Goal: Task Accomplishment & Management: Complete application form

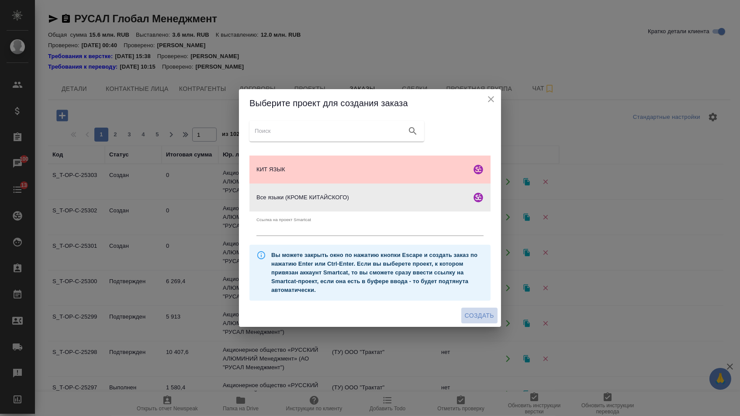
click at [477, 315] on span "Создать" at bounding box center [479, 315] width 29 height 11
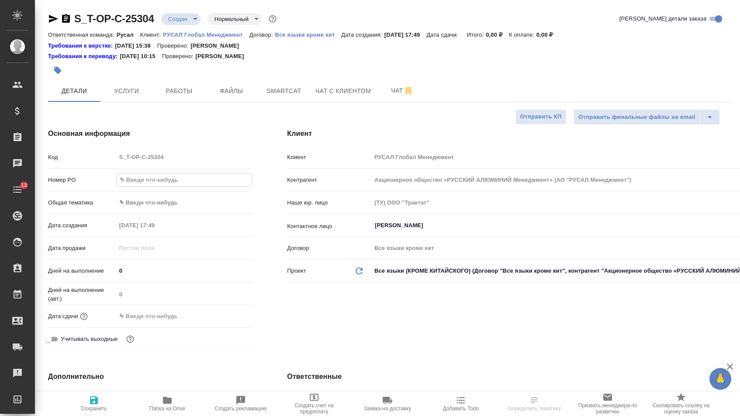
select select "RU"
click at [156, 184] on input "text" at bounding box center [184, 179] width 135 height 13
type input "Исаева_26.09"
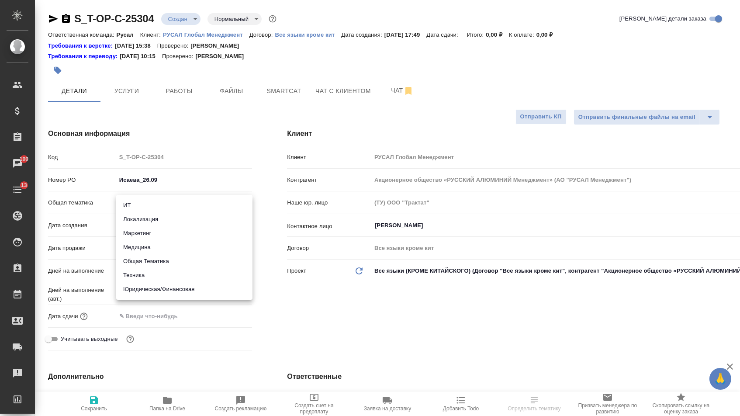
click at [146, 206] on body "🙏 .cls-1 fill:#fff; AWATERA [PERSON_NAME] Спецификации Заказы 100 Чаты 13 Todo …" at bounding box center [370, 208] width 740 height 416
click at [145, 258] on li "Общая Тематика" at bounding box center [184, 261] width 136 height 14
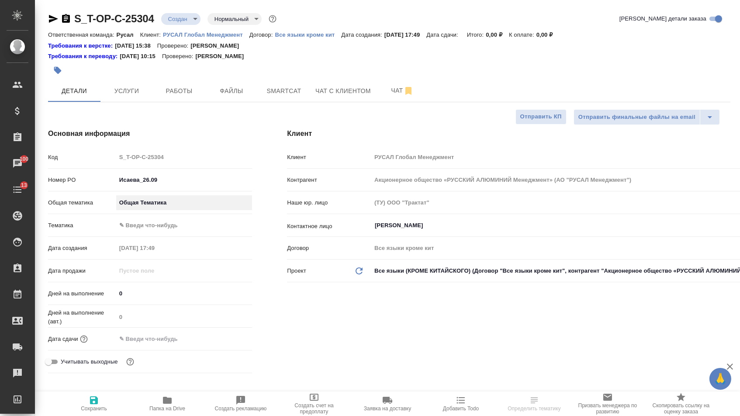
type input "obtem"
click at [144, 229] on body "🙏 .cls-1 fill:#fff; AWATERA [PERSON_NAME] Спецификации Заказы 100 Чаты 13 Todo …" at bounding box center [370, 208] width 740 height 416
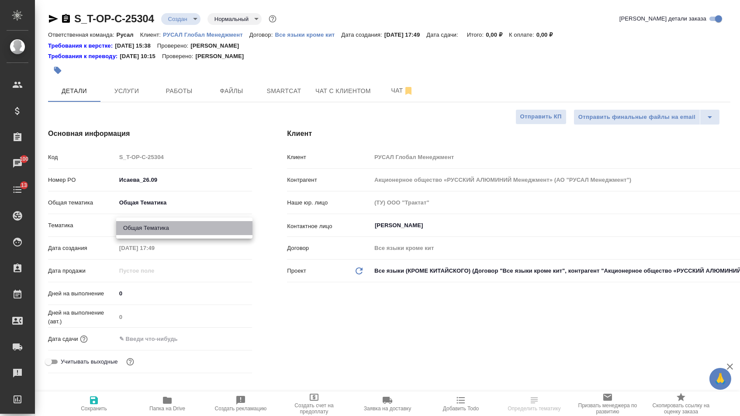
click at [144, 223] on li "Общая Тематика" at bounding box center [184, 228] width 136 height 14
type input "6012b1ca196b0e5c9229a120"
click at [150, 339] on input "text" at bounding box center [154, 338] width 76 height 13
click at [225, 340] on icon "button" at bounding box center [226, 338] width 10 height 10
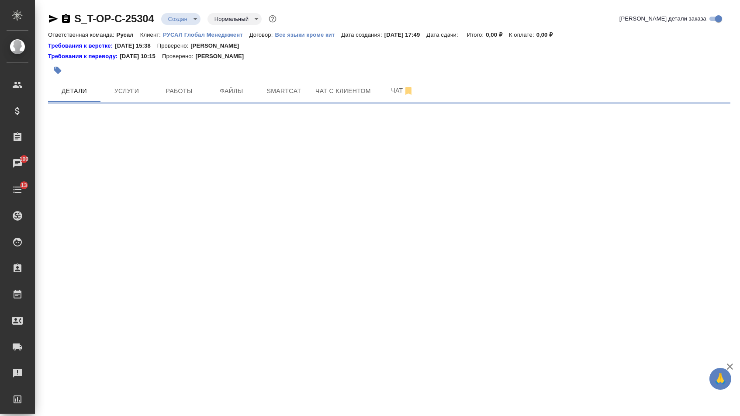
click at [178, 369] on div ".cls-1 fill:#fff; AWATERA [PERSON_NAME] Спецификации Заказы 100 Чаты 13 Todo Пр…" at bounding box center [370, 208] width 740 height 416
select select "RU"
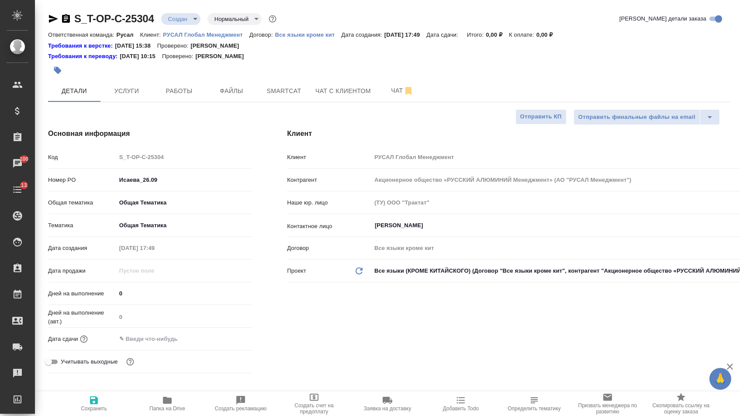
type textarea "x"
click at [174, 341] on input "text" at bounding box center [154, 338] width 76 height 13
click at [225, 341] on icon "button" at bounding box center [226, 338] width 10 height 10
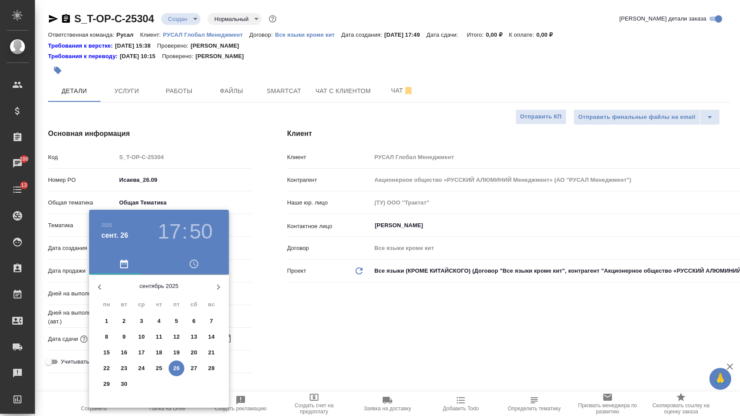
click at [176, 368] on p "26" at bounding box center [176, 368] width 7 height 9
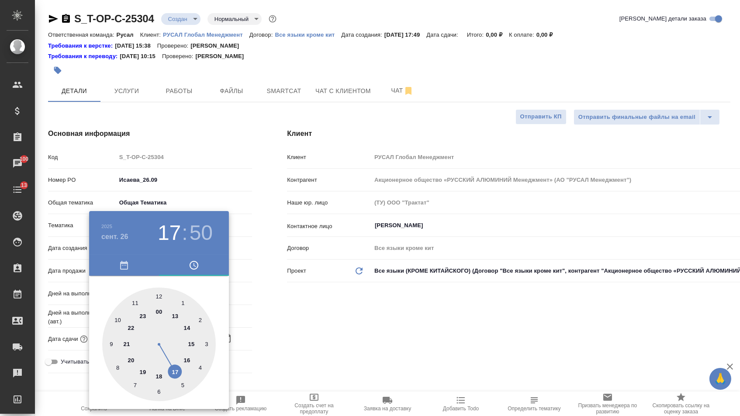
type input "[DATE] 17:50"
type textarea "x"
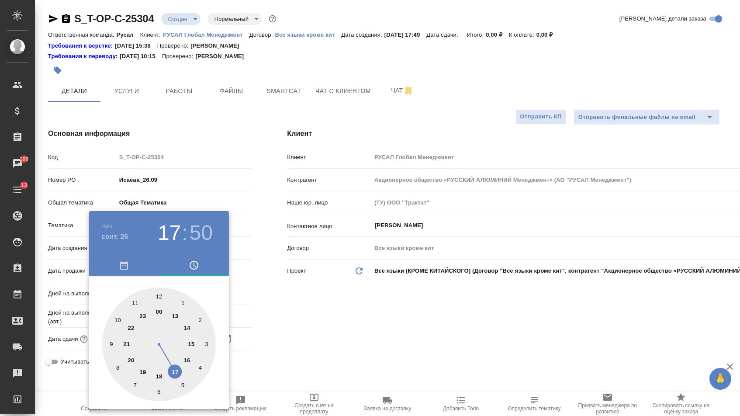
type textarea "x"
type input "[DATE] 18:50"
click at [161, 373] on div at bounding box center [159, 344] width 114 height 114
type textarea "x"
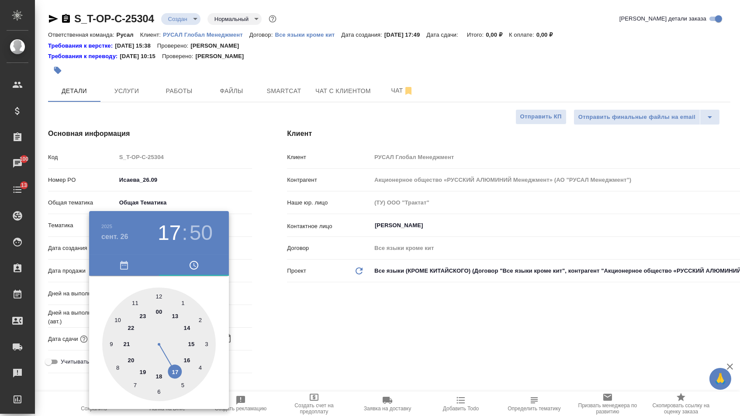
type textarea "x"
click at [155, 392] on div at bounding box center [159, 344] width 114 height 114
type input "[DATE] 18:31"
type textarea "x"
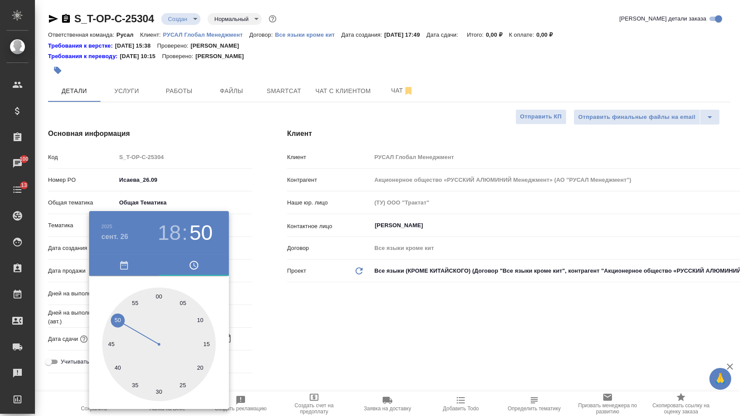
type textarea "x"
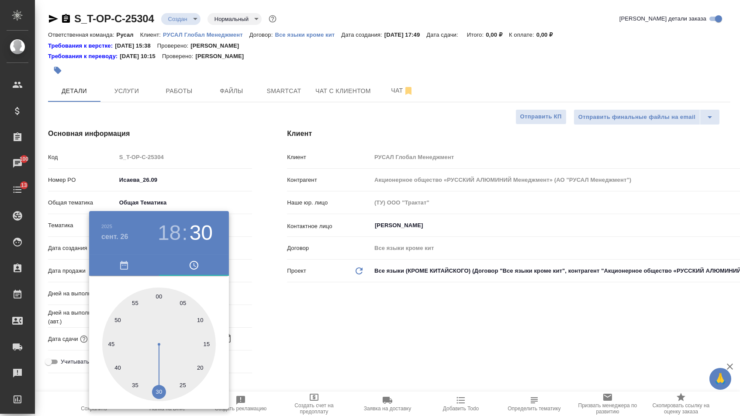
type input "[DATE] 18:30"
click at [158, 392] on div at bounding box center [159, 344] width 114 height 114
type textarea "x"
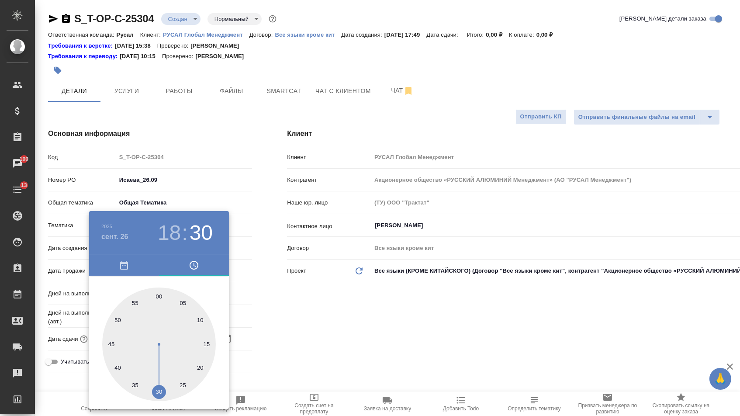
drag, startPoint x: 270, startPoint y: 348, endPoint x: 251, endPoint y: 358, distance: 21.7
click at [270, 348] on div at bounding box center [370, 208] width 740 height 416
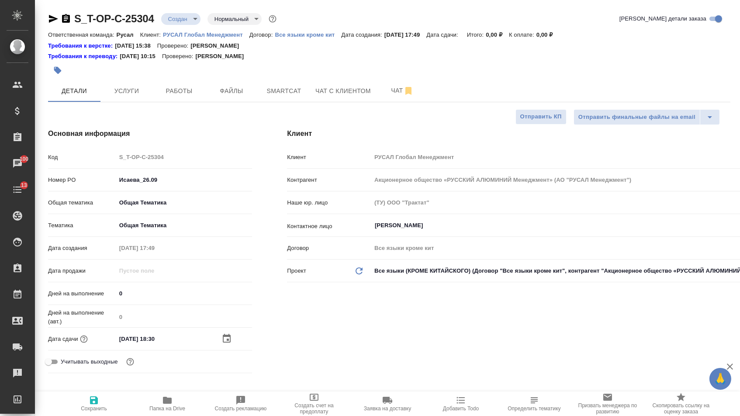
click at [93, 405] on icon "button" at bounding box center [94, 400] width 10 height 10
type textarea "x"
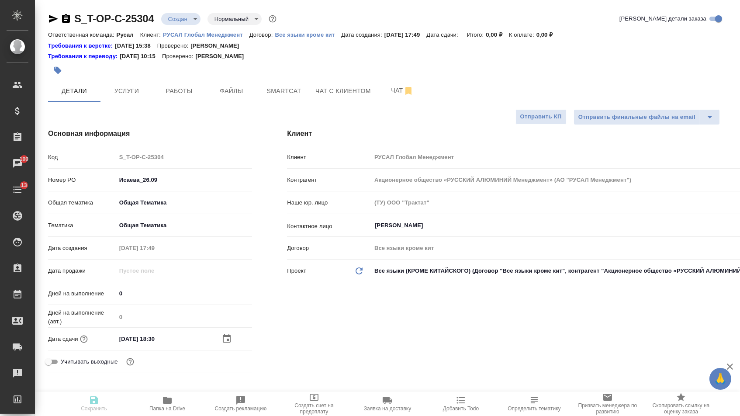
type textarea "x"
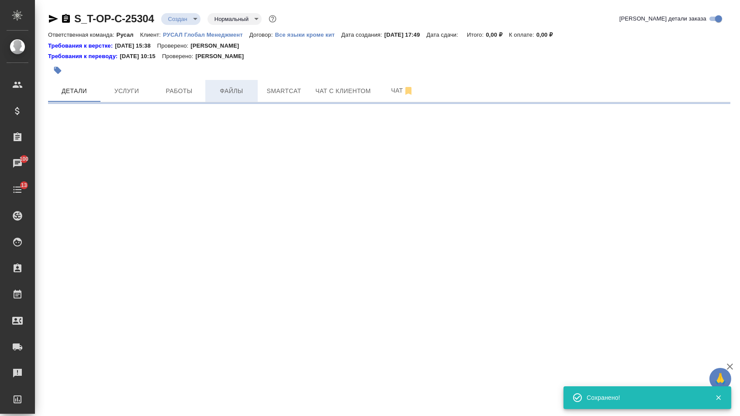
click at [238, 96] on span "Файлы" at bounding box center [231, 91] width 42 height 11
select select "RU"
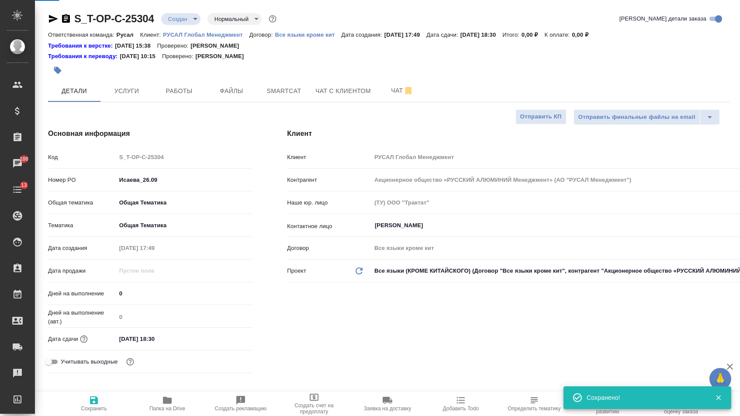
type textarea "x"
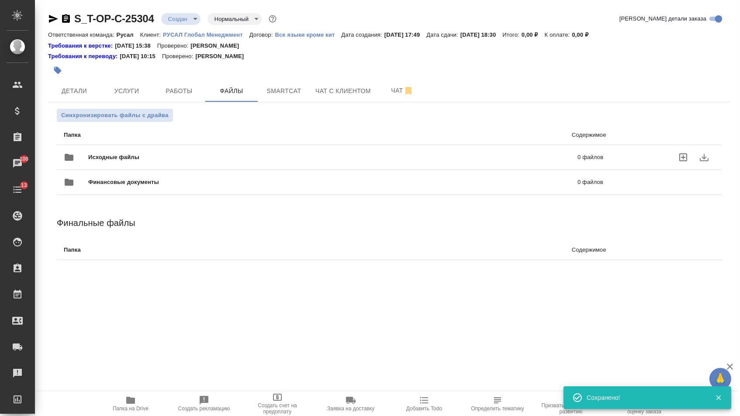
click at [135, 158] on span "Исходные файлы" at bounding box center [223, 157] width 270 height 9
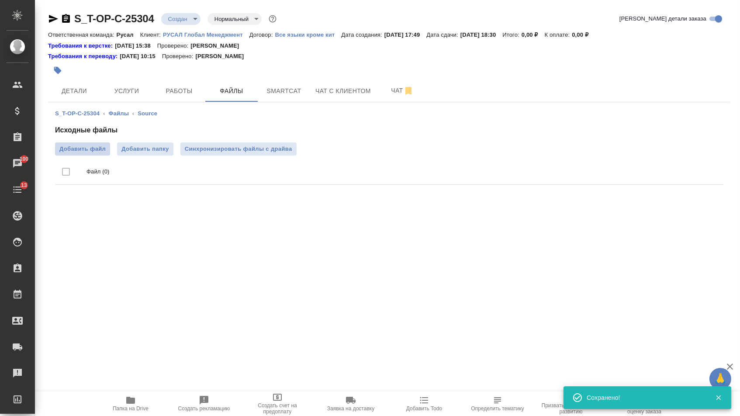
click at [82, 153] on span "Добавить файл" at bounding box center [82, 149] width 46 height 9
click at [0, 0] on input "Добавить файл" at bounding box center [0, 0] width 0 height 0
click at [131, 92] on span "Услуги" at bounding box center [127, 91] width 42 height 11
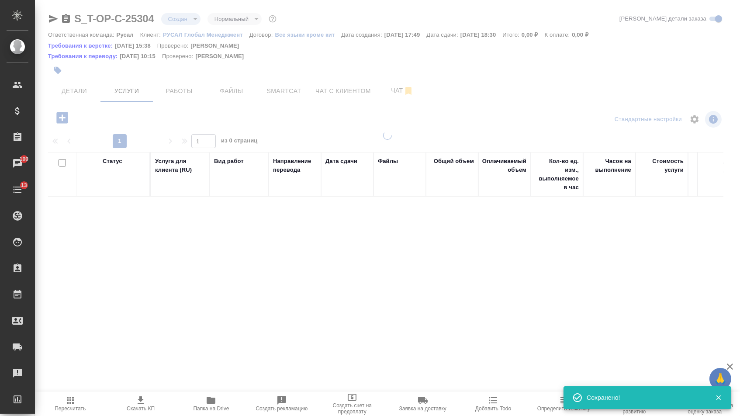
click at [63, 123] on icon "button" at bounding box center [61, 117] width 11 height 11
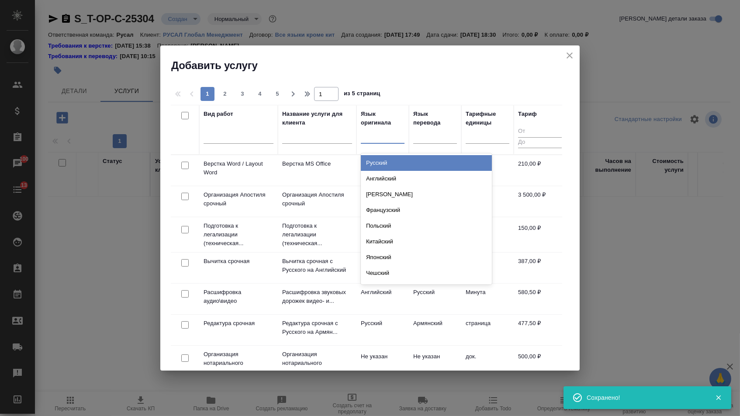
drag, startPoint x: 385, startPoint y: 130, endPoint x: 384, endPoint y: 162, distance: 31.9
click at [384, 130] on div at bounding box center [383, 134] width 44 height 13
click at [384, 163] on div "Русский" at bounding box center [426, 163] width 131 height 16
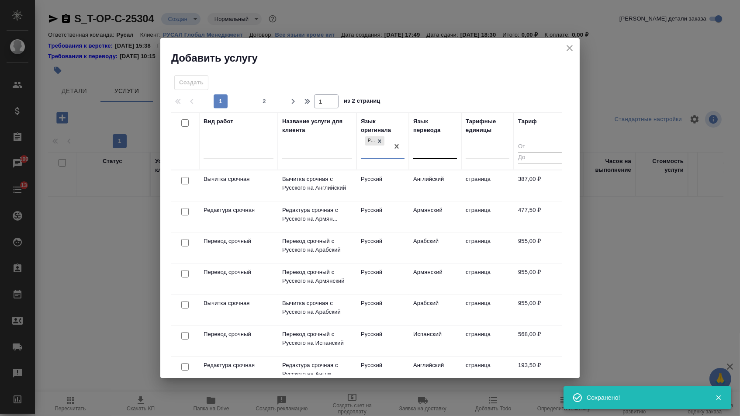
click at [441, 155] on div at bounding box center [435, 150] width 44 height 13
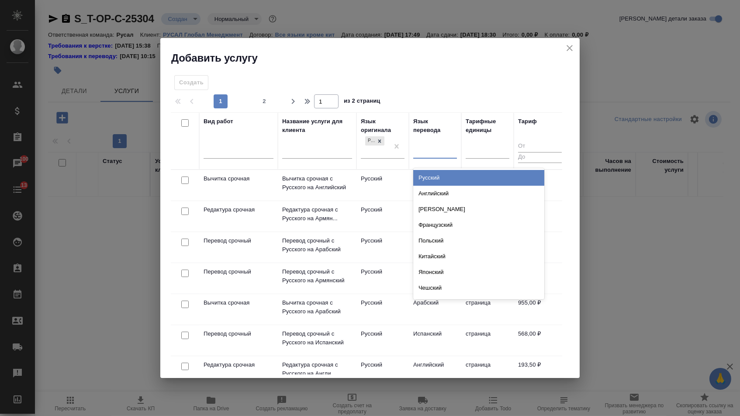
click at [429, 186] on div "Английский" at bounding box center [478, 194] width 131 height 16
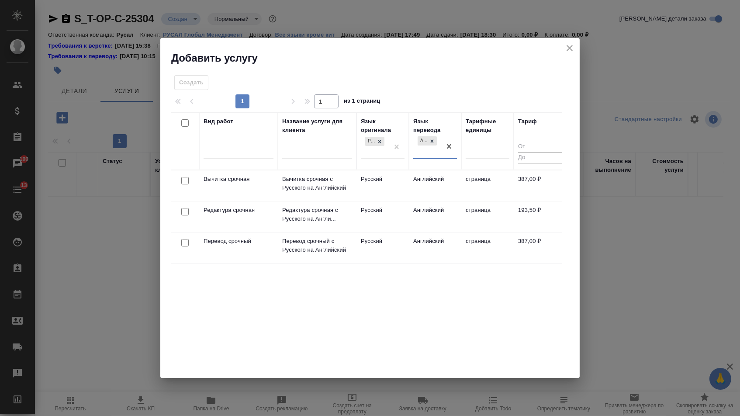
click at [185, 243] on input "checkbox" at bounding box center [184, 242] width 7 height 7
checkbox input "true"
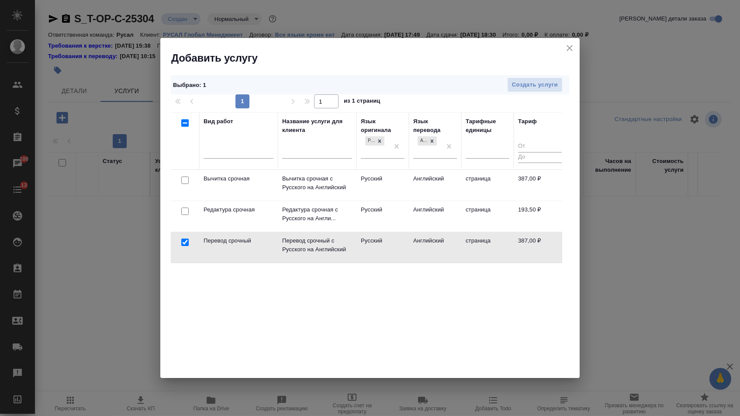
click at [183, 209] on input "checkbox" at bounding box center [184, 210] width 7 height 7
checkbox input "true"
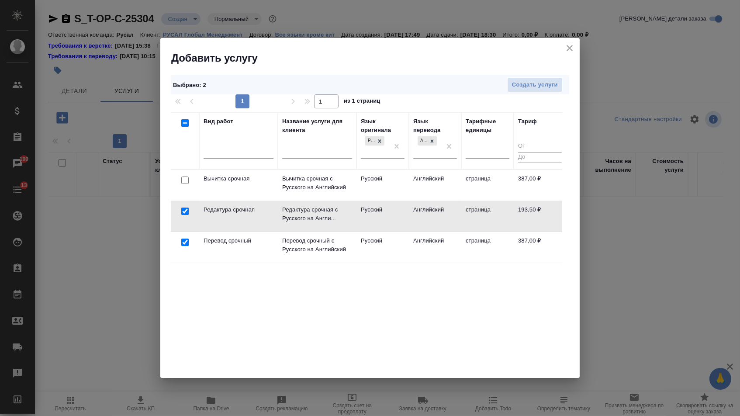
click at [457, 150] on th "Язык перевода Английский" at bounding box center [435, 140] width 52 height 57
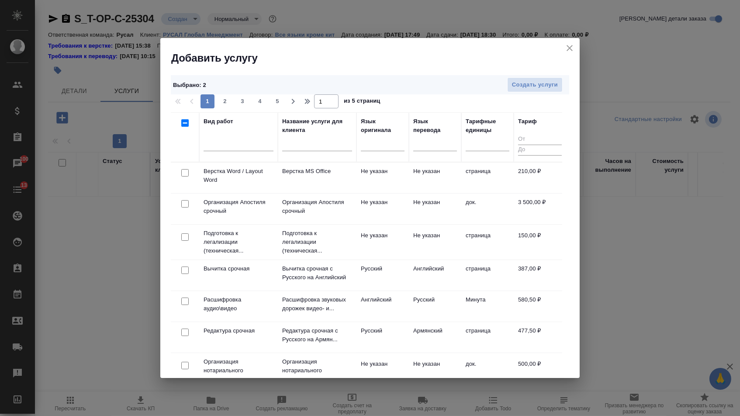
drag, startPoint x: 184, startPoint y: 170, endPoint x: 210, endPoint y: 164, distance: 27.0
click at [184, 171] on input "checkbox" at bounding box center [184, 172] width 7 height 7
checkbox input "true"
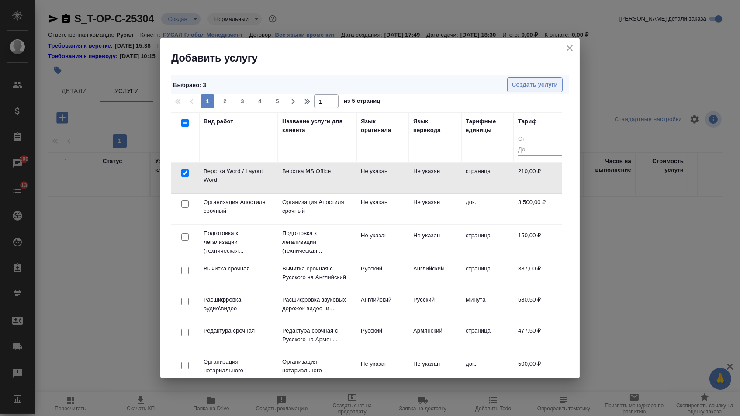
click at [537, 84] on span "Создать услуги" at bounding box center [535, 85] width 46 height 10
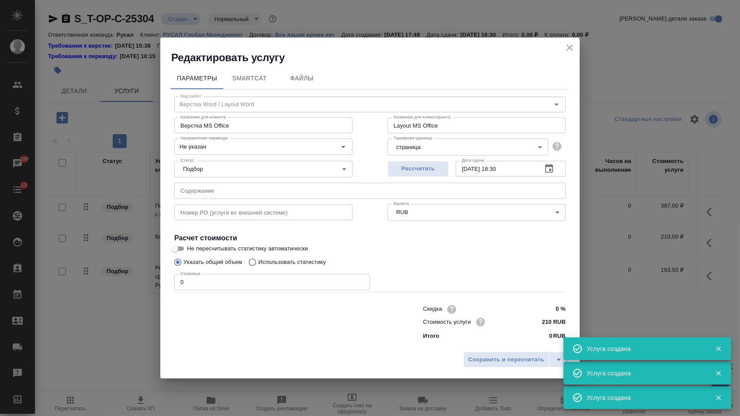
type input "Верстка Word / Layout Word"
type input "Верстка MS Office"
type input "Layout MS Office"
type input "Не указан"
type input "210 RUB"
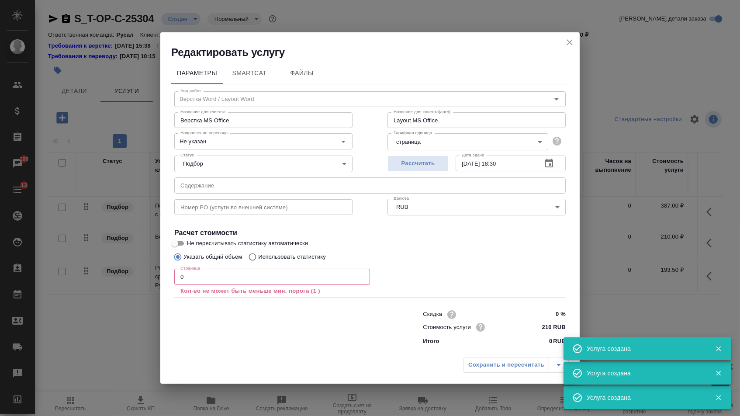
click at [242, 191] on input "text" at bounding box center [369, 185] width 391 height 16
click at [196, 274] on input "0" at bounding box center [272, 277] width 196 height 16
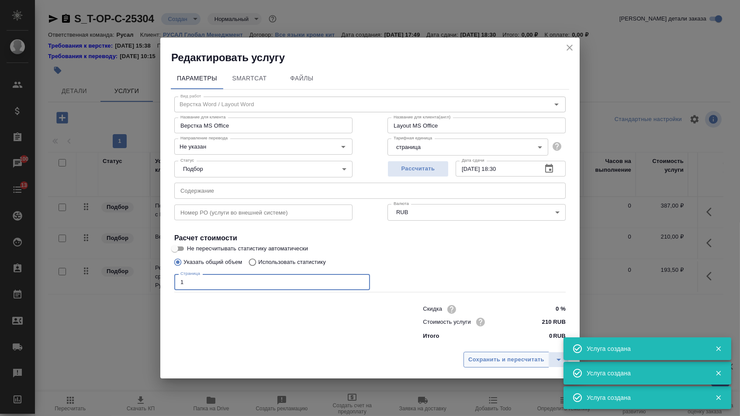
type input "1"
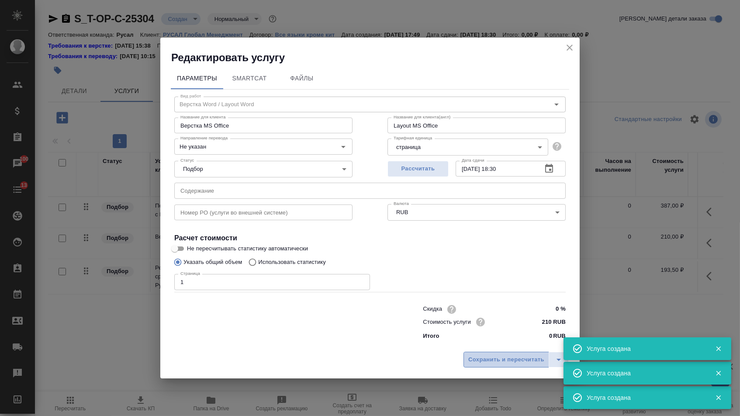
click at [500, 353] on button "Сохранить и пересчитать" at bounding box center [506, 359] width 86 height 16
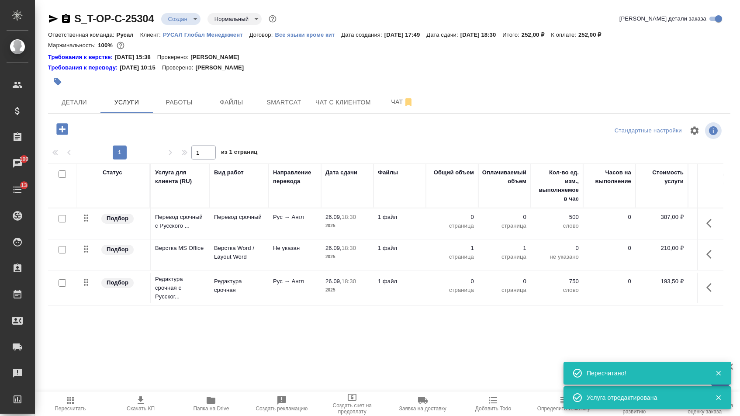
click at [461, 226] on p "страница" at bounding box center [452, 225] width 44 height 9
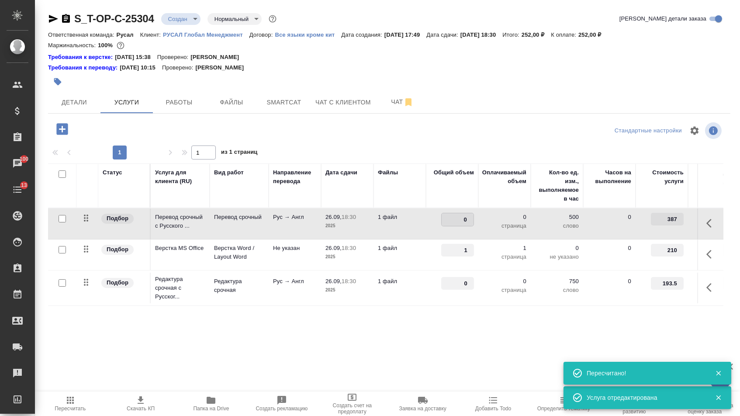
click at [461, 226] on input "0" at bounding box center [457, 219] width 32 height 13
type input "1800"
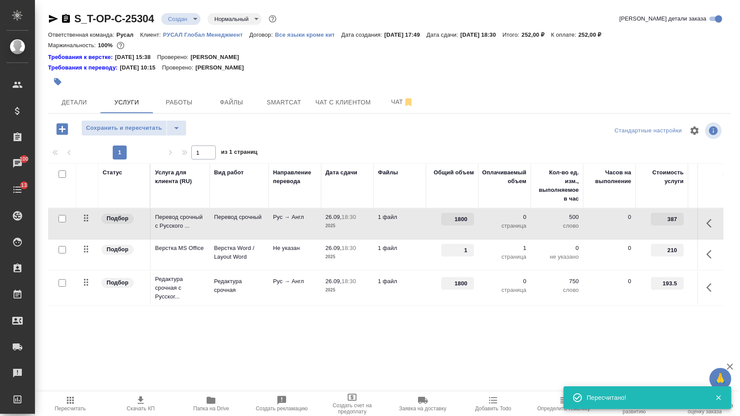
click at [405, 330] on div "Статус Услуга для клиента (RU) Вид работ Направление перевода Дата сдачи Файлы …" at bounding box center [385, 257] width 675 height 188
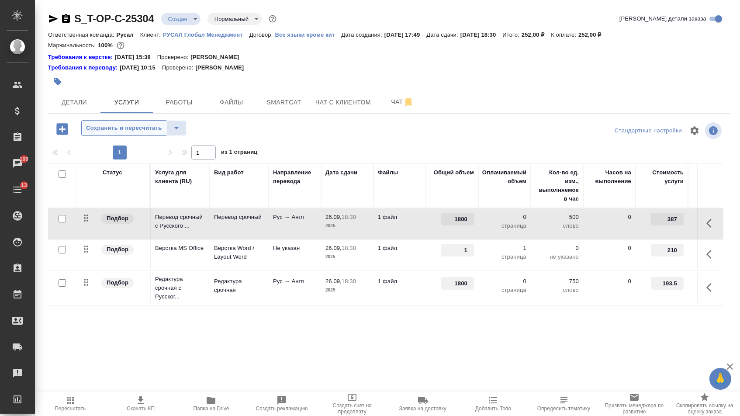
click at [149, 130] on span "Сохранить и пересчитать" at bounding box center [124, 128] width 76 height 10
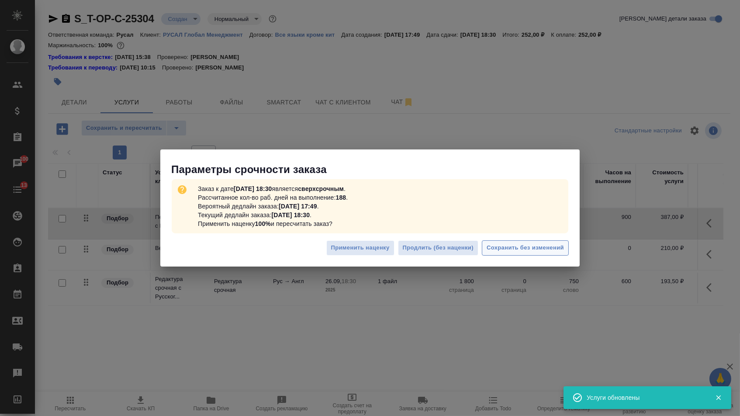
click at [541, 246] on span "Сохранить без изменений" at bounding box center [524, 248] width 77 height 10
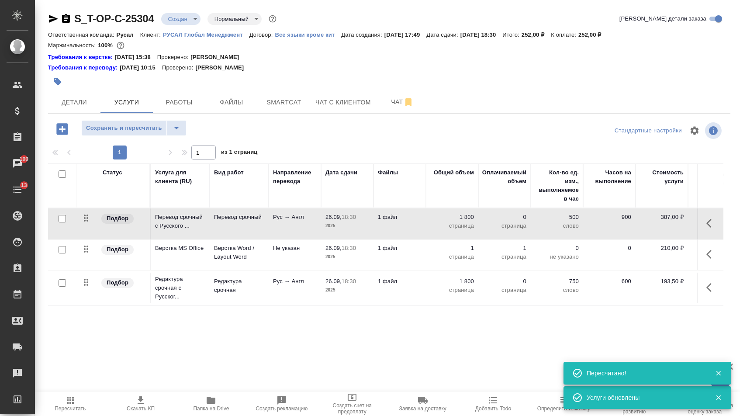
type input "urgent"
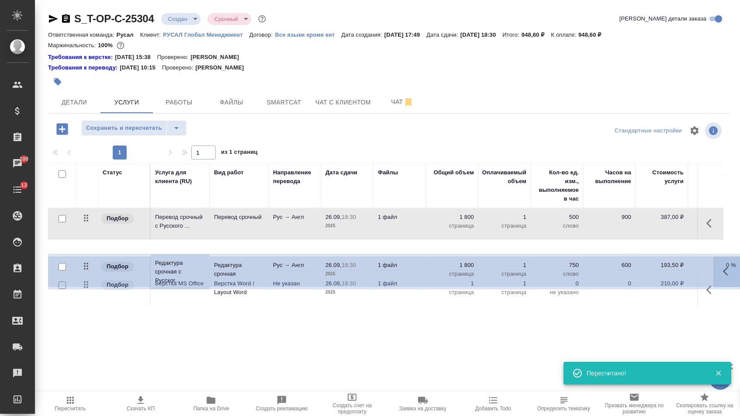
drag, startPoint x: 92, startPoint y: 295, endPoint x: 91, endPoint y: 256, distance: 38.4
click at [92, 256] on tbody "Подбор Перевод срочный с Русского ... Перевод срочный Рус → Англ 26.09, 18:30 2…" at bounding box center [459, 257] width 823 height 98
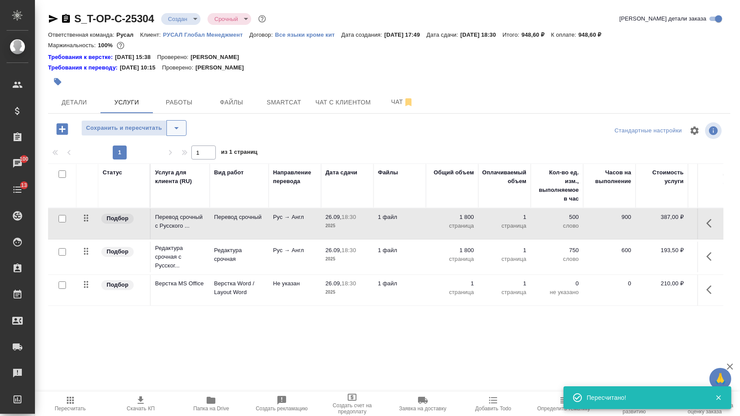
click at [182, 131] on icon "split button" at bounding box center [176, 128] width 10 height 10
click at [183, 155] on li "Сохранить" at bounding box center [137, 151] width 107 height 14
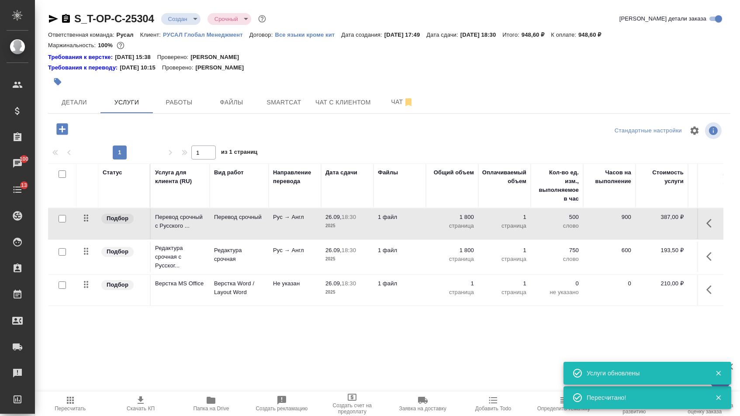
click at [187, 19] on body "🙏 .cls-1 fill:#fff; AWATERA [PERSON_NAME] Спецификации Заказы 100 Чаты 13 Todo …" at bounding box center [370, 208] width 740 height 416
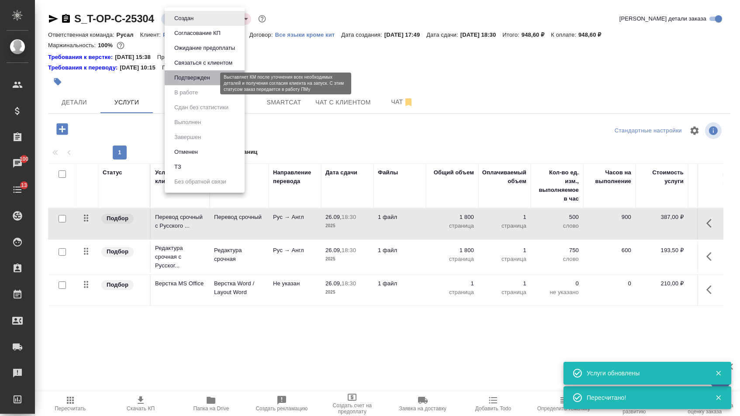
click at [199, 82] on button "Подтвержден" at bounding box center [192, 78] width 41 height 10
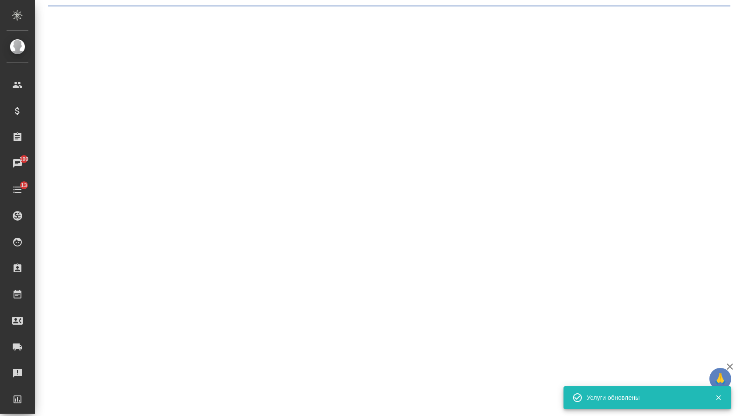
click at [92, 98] on div ".cls-1 fill:#fff; AWATERA [PERSON_NAME] Спецификации Заказы 100 Чаты 13 Todo Пр…" at bounding box center [370, 208] width 740 height 416
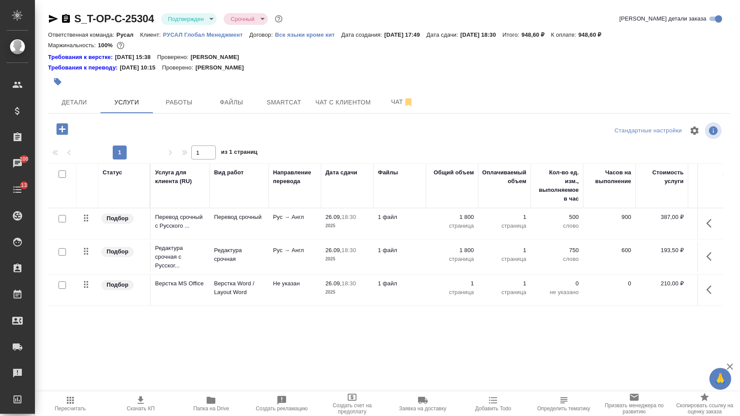
click at [48, 16] on icon "button" at bounding box center [53, 19] width 10 height 10
